Goal: Task Accomplishment & Management: Use online tool/utility

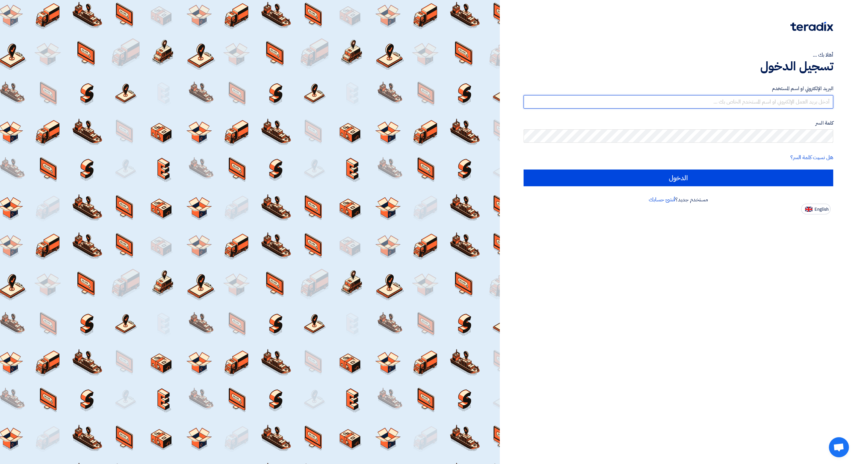
type input "[EMAIL_ADDRESS][DOMAIN_NAME]"
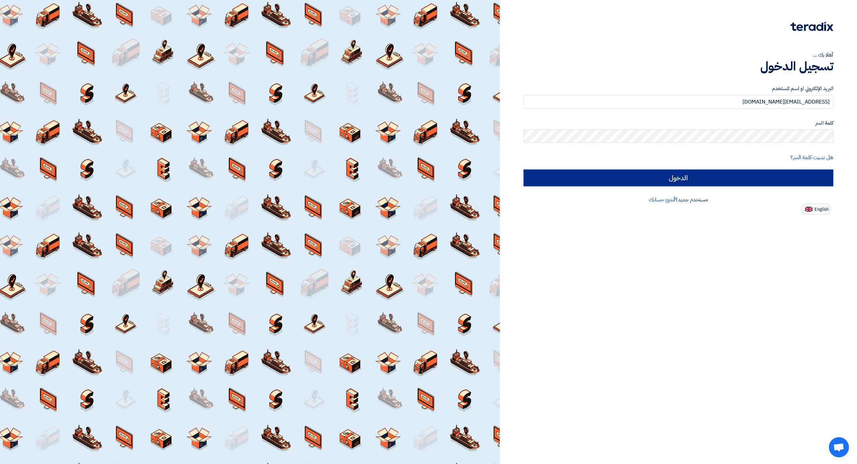
click at [666, 169] on input "الدخول" at bounding box center [679, 177] width 310 height 17
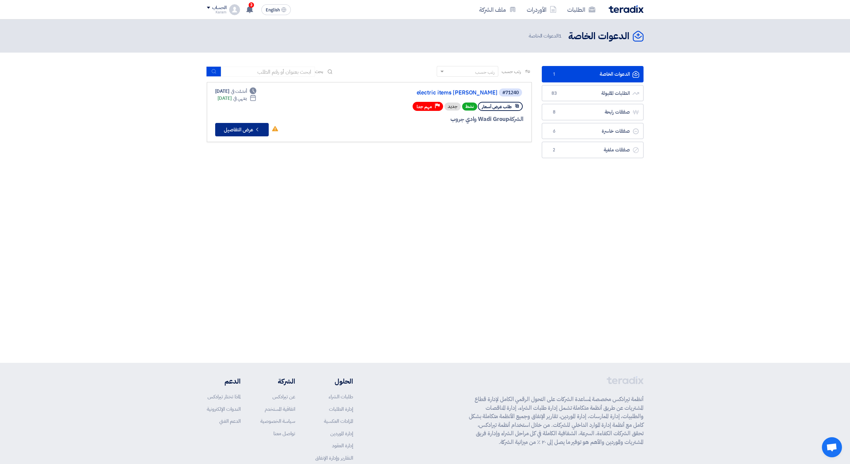
click at [248, 123] on button "Check details عرض التفاصيل" at bounding box center [242, 129] width 54 height 13
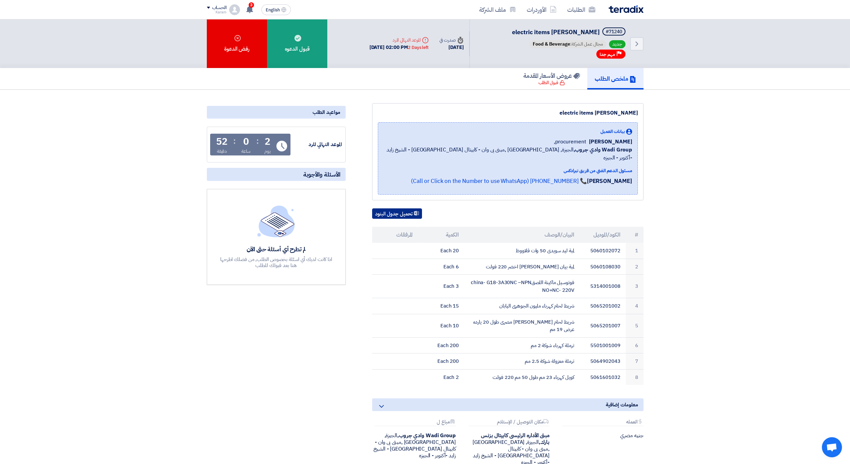
click at [399, 208] on button "تحميل جدول البنود" at bounding box center [397, 213] width 50 height 11
click at [286, 52] on div "قبول الدعوه" at bounding box center [297, 43] width 60 height 49
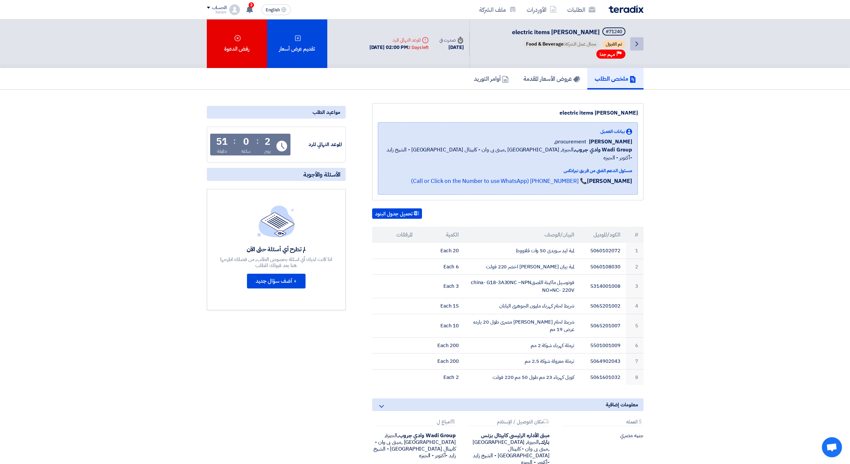
click at [636, 44] on icon "Back" at bounding box center [637, 44] width 8 height 8
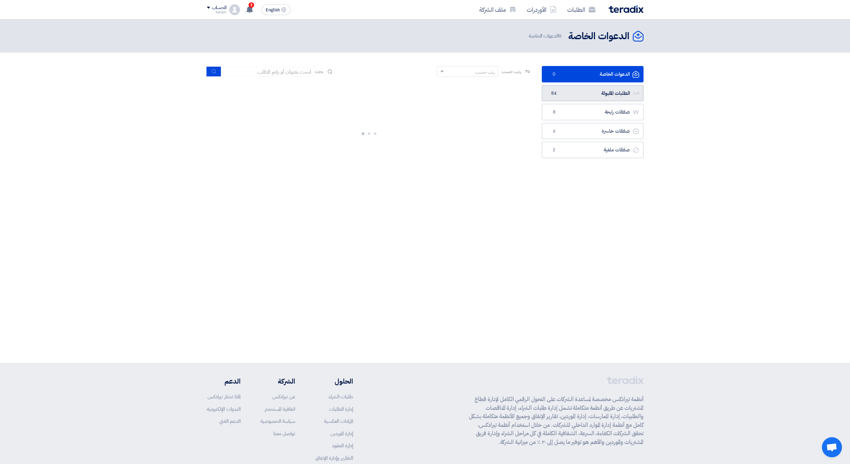
click at [578, 101] on link "الطلبات المقبولة الطلبات المقبولة 84" at bounding box center [593, 93] width 102 height 16
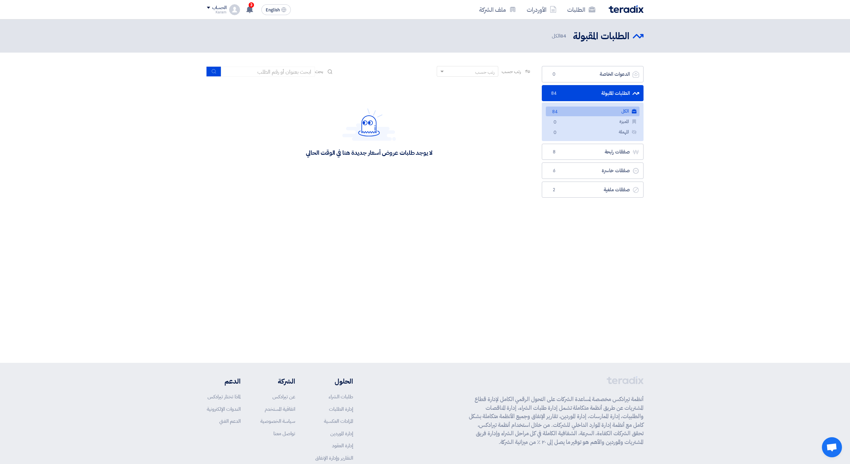
click at [571, 115] on link "الكل الكل 84" at bounding box center [593, 111] width 94 height 10
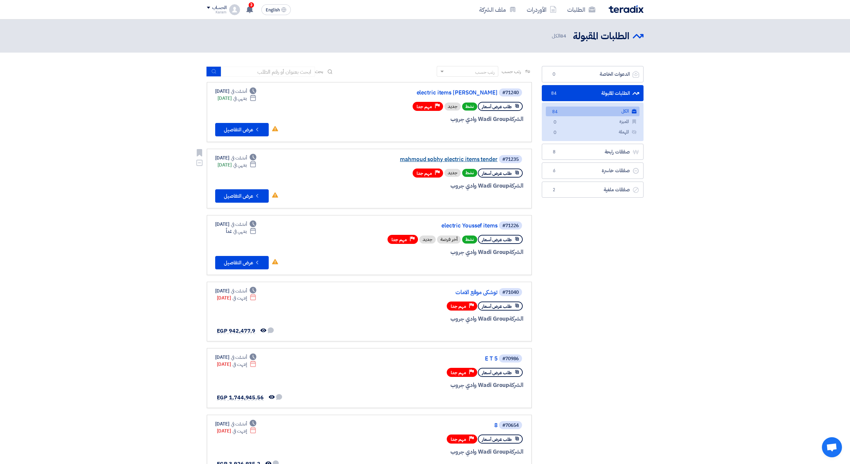
click at [463, 156] on link "mahmoud sobhy electric items tender" at bounding box center [431, 159] width 134 height 6
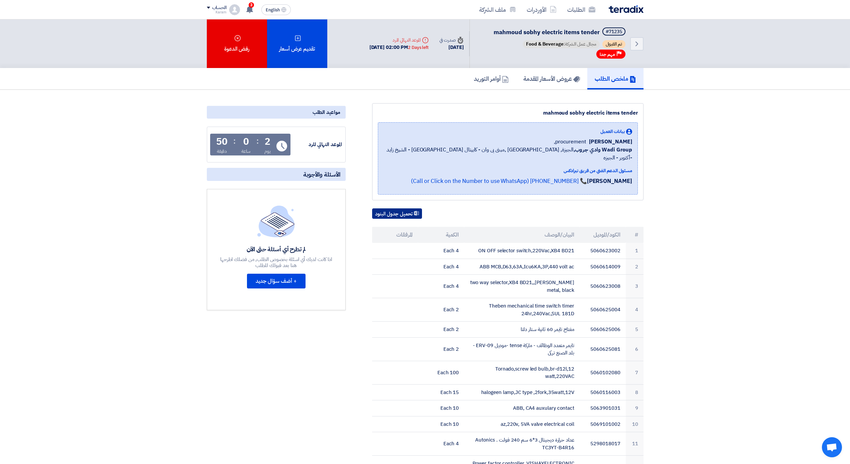
click at [405, 208] on button "تحميل جدول البنود" at bounding box center [397, 213] width 50 height 11
click at [635, 43] on icon "Back" at bounding box center [637, 44] width 8 height 8
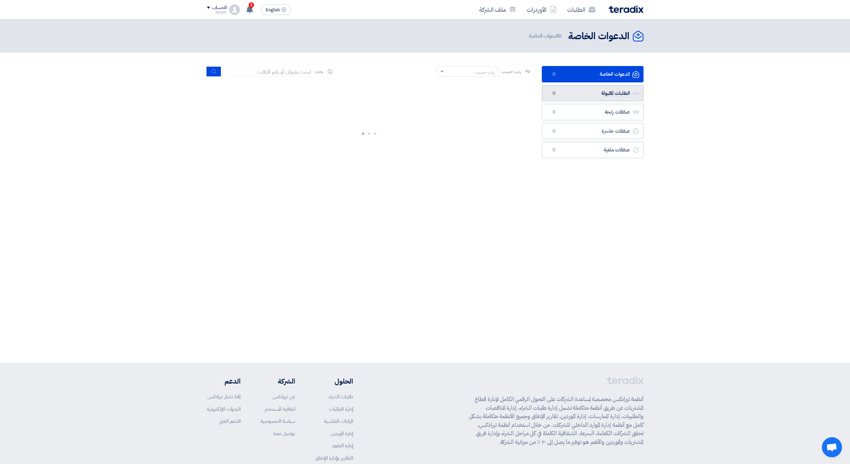
click at [617, 94] on link "الطلبات المقبولة الطلبات المقبولة 0" at bounding box center [593, 93] width 102 height 16
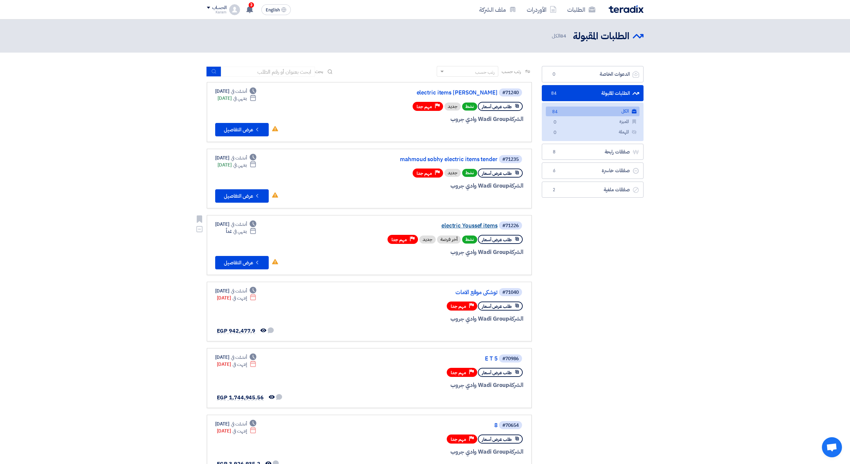
click at [477, 224] on link "electric Youssef items" at bounding box center [431, 226] width 134 height 6
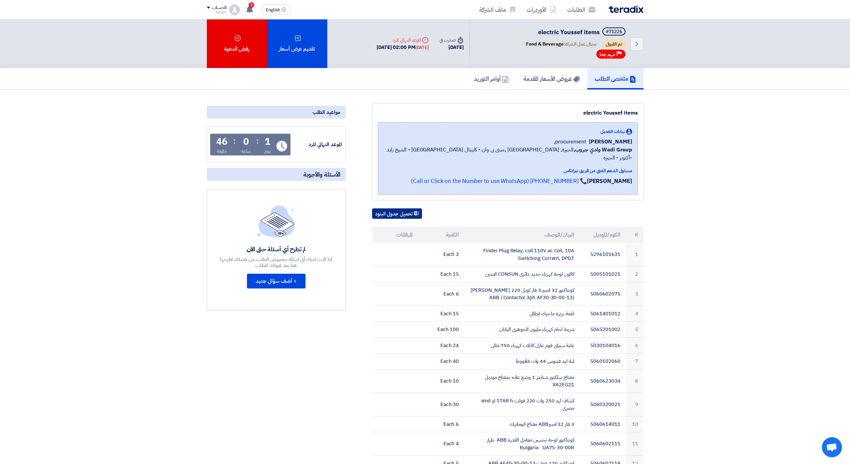
click at [396, 209] on button "تحميل جدول البنود" at bounding box center [397, 213] width 50 height 11
click at [633, 47] on link "Back" at bounding box center [636, 43] width 13 height 13
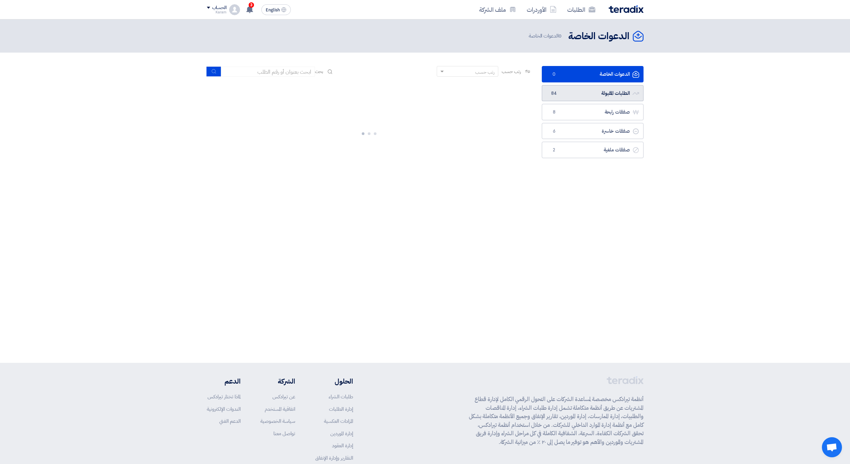
click at [618, 92] on link "الطلبات المقبولة الطلبات المقبولة 84" at bounding box center [593, 93] width 102 height 16
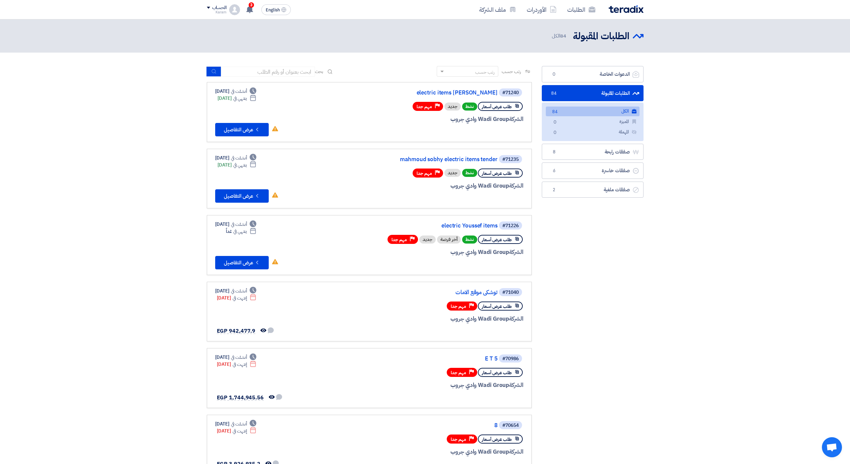
click at [591, 111] on link "الكل الكل 84" at bounding box center [593, 111] width 94 height 10
click at [482, 160] on link "mahmoud sobhy electric items tender" at bounding box center [431, 159] width 134 height 6
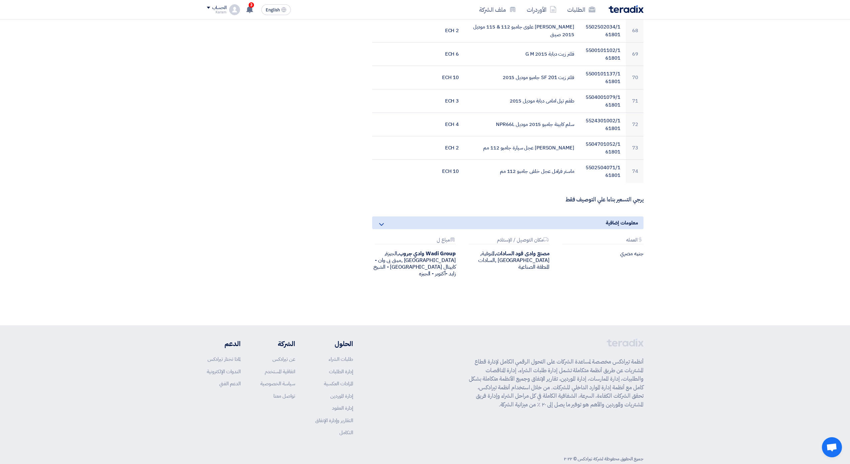
scroll to position [1719, 0]
